Goal: Task Accomplishment & Management: Complete application form

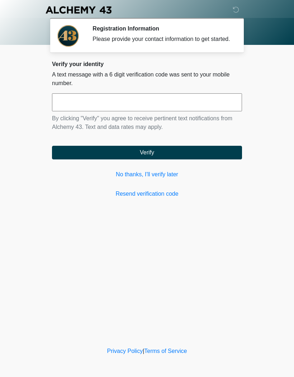
click at [85, 105] on input "text" at bounding box center [147, 102] width 190 height 18
type input "******"
click at [199, 157] on button "Verify" at bounding box center [147, 153] width 190 height 14
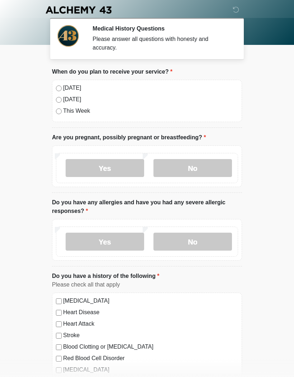
click at [197, 173] on label "No" at bounding box center [193, 168] width 79 height 18
click at [189, 242] on label "No" at bounding box center [193, 241] width 79 height 18
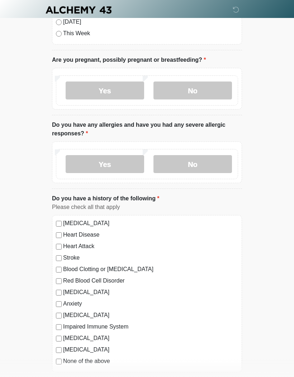
scroll to position [121, 0]
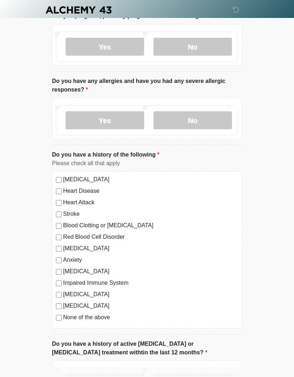
click at [100, 320] on label "None of the above" at bounding box center [150, 317] width 175 height 9
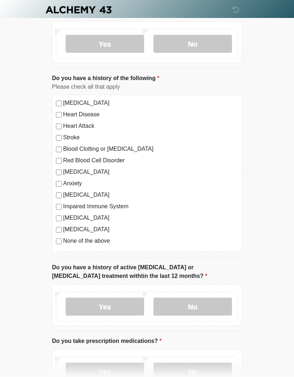
scroll to position [198, 0]
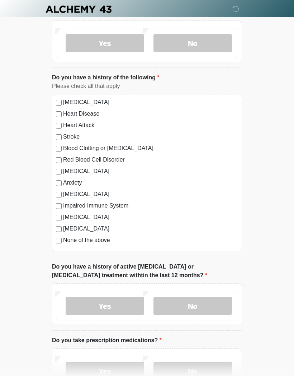
click at [205, 310] on label "No" at bounding box center [193, 306] width 79 height 18
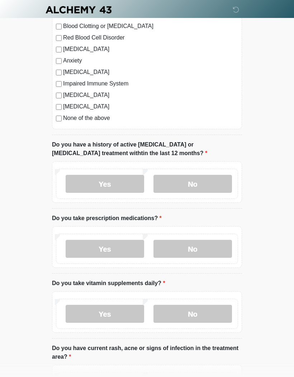
scroll to position [323, 0]
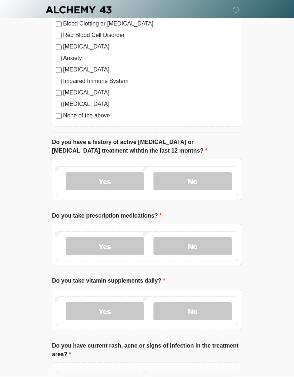
click at [121, 246] on label "Yes" at bounding box center [105, 247] width 79 height 18
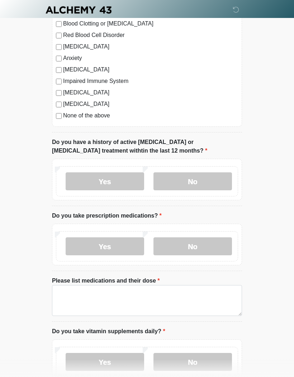
click at [129, 281] on label "Please list medications and their dose" at bounding box center [106, 280] width 108 height 9
click at [129, 285] on textarea "Please list medications and their dose" at bounding box center [147, 300] width 190 height 31
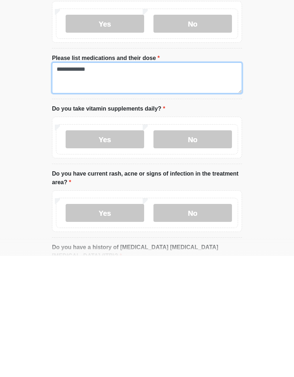
scroll to position [428, 0]
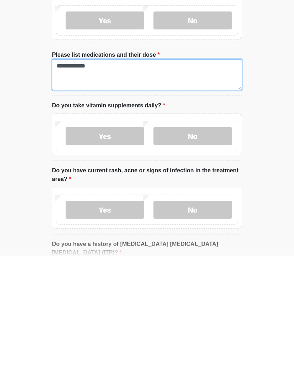
type textarea "**********"
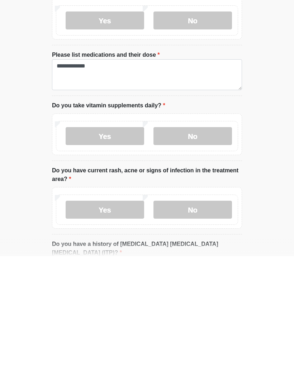
click at [118, 248] on label "Yes" at bounding box center [105, 257] width 79 height 18
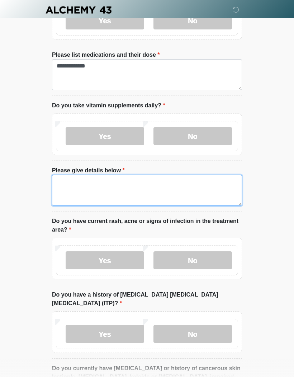
click at [119, 184] on textarea "Please give details below" at bounding box center [147, 190] width 190 height 31
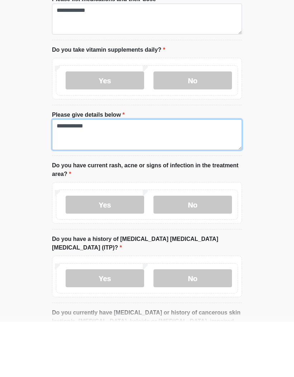
type textarea "**********"
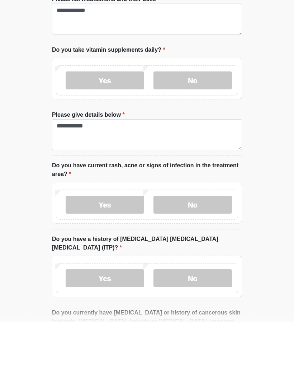
click at [210, 251] on label "No" at bounding box center [193, 260] width 79 height 18
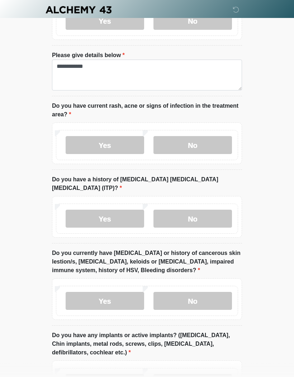
scroll to position [664, 0]
click at [197, 210] on label "No" at bounding box center [193, 219] width 79 height 18
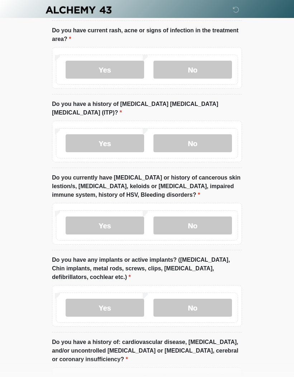
scroll to position [740, 0]
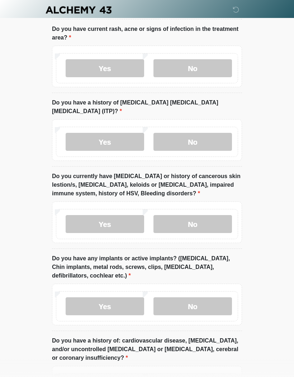
click at [191, 215] on label "No" at bounding box center [193, 224] width 79 height 18
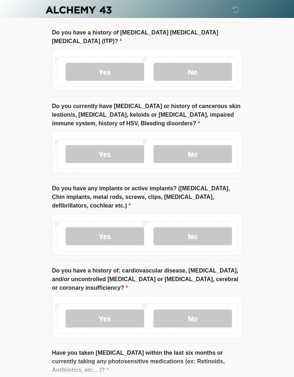
click at [188, 229] on label "No" at bounding box center [193, 236] width 79 height 18
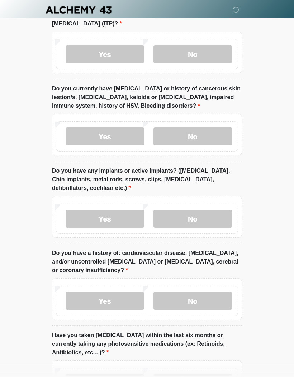
scroll to position [875, 0]
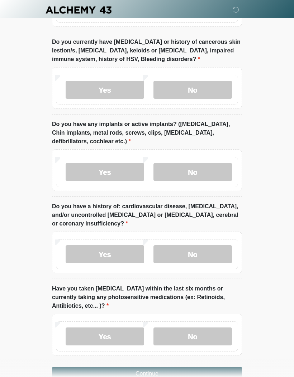
click at [200, 245] on label "No" at bounding box center [193, 254] width 79 height 18
click at [196, 327] on label "No" at bounding box center [193, 336] width 79 height 18
click at [113, 327] on label "Yes" at bounding box center [105, 336] width 79 height 18
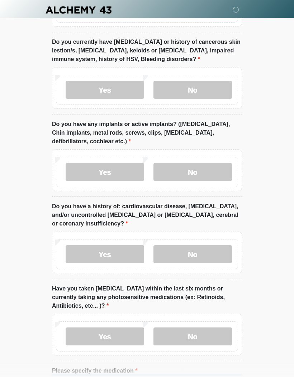
click at [108, 375] on input "Please specify the medication" at bounding box center [147, 382] width 190 height 14
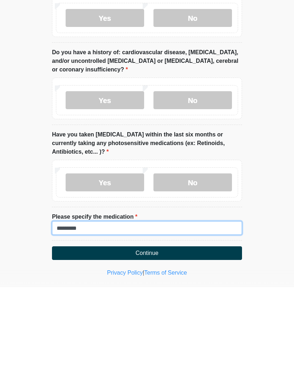
type input "*********"
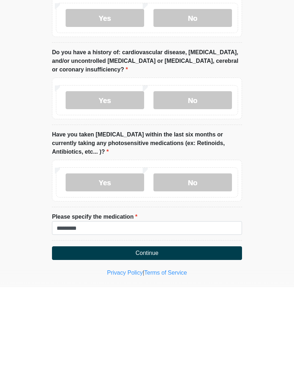
click at [169, 336] on button "Continue" at bounding box center [147, 343] width 190 height 14
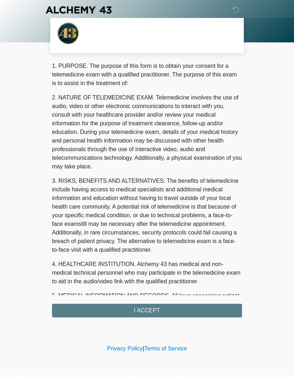
scroll to position [0, 0]
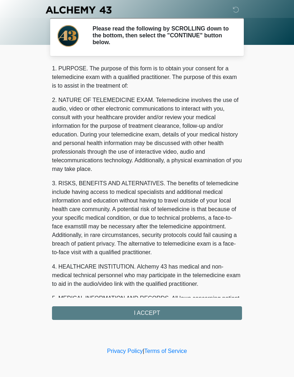
click at [162, 312] on div "1. PURPOSE. The purpose of this form is to obtain your consent for a telemedici…" at bounding box center [147, 191] width 190 height 255
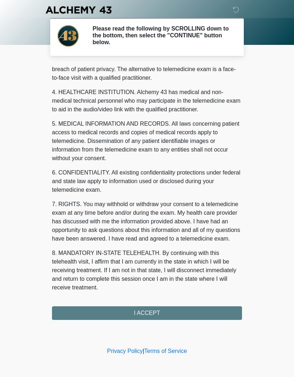
click at [156, 311] on div "1. PURPOSE. The purpose of this form is to obtain your consent for a telemedici…" at bounding box center [147, 191] width 190 height 255
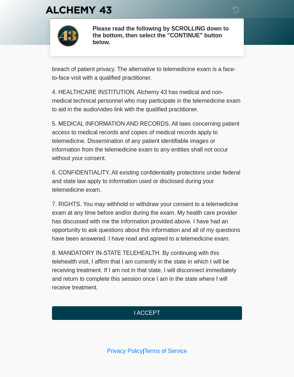
scroll to position [183, 0]
click at [187, 306] on button "I ACCEPT" at bounding box center [147, 313] width 190 height 14
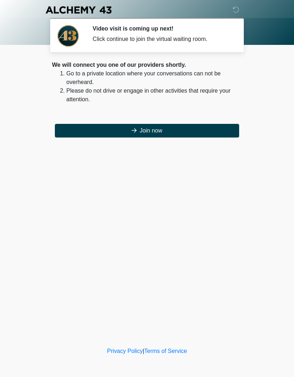
click at [185, 136] on button "Join now" at bounding box center [147, 131] width 184 height 14
